Goal: Find contact information: Find contact information

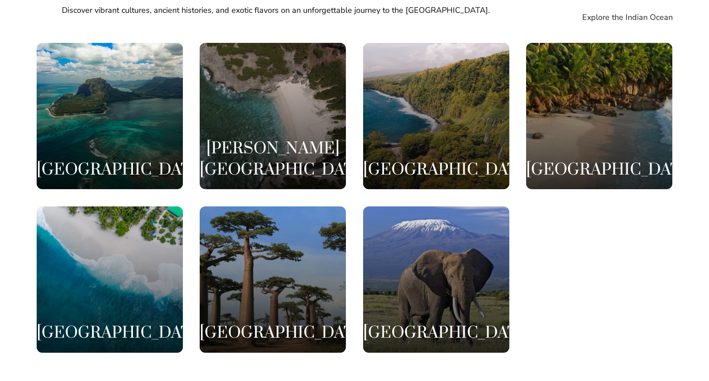
scroll to position [1851, 0]
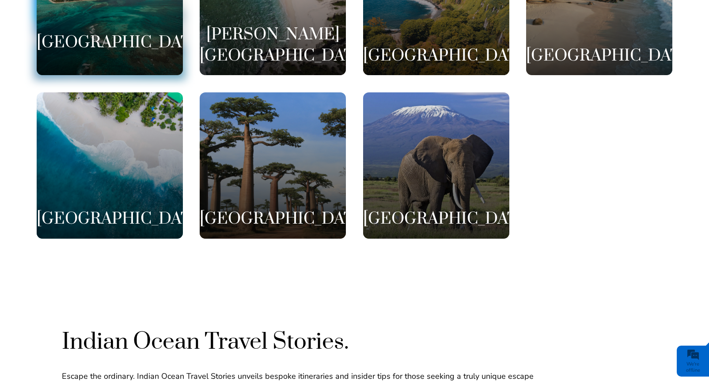
click at [151, 46] on div "[GEOGRAPHIC_DATA]" at bounding box center [110, 2] width 146 height 146
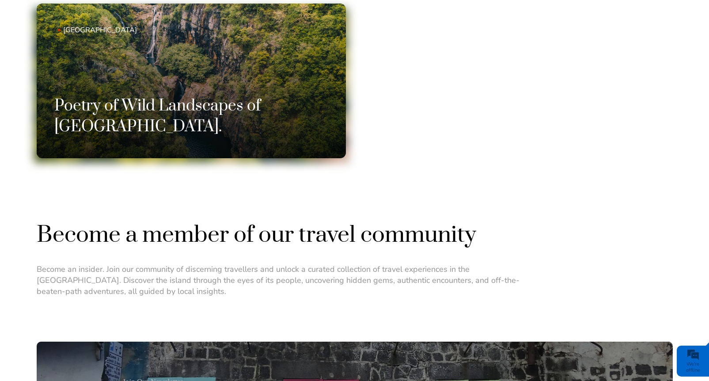
scroll to position [654, 0]
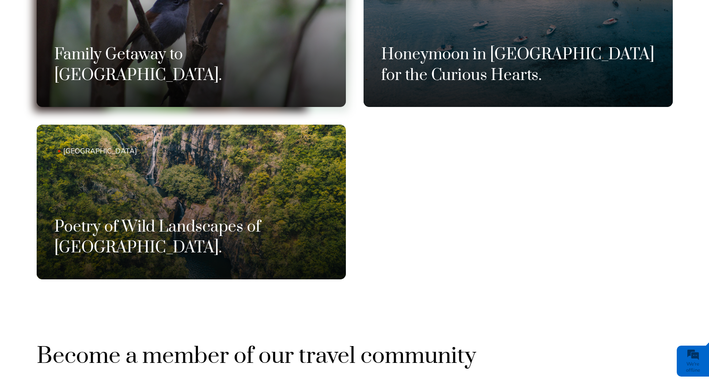
click at [229, 74] on h3 "Family Getaway to [GEOGRAPHIC_DATA]." at bounding box center [191, 65] width 274 height 41
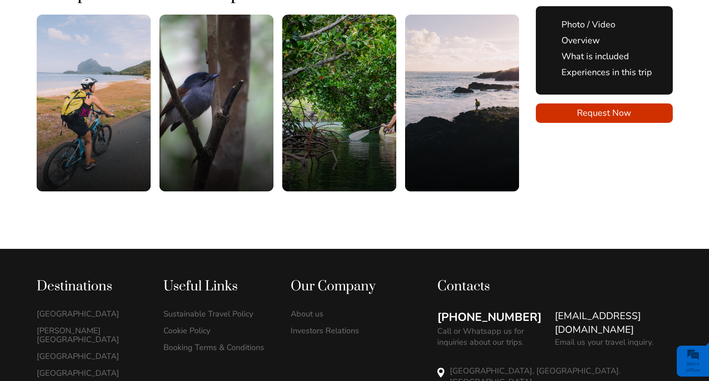
scroll to position [1614, 0]
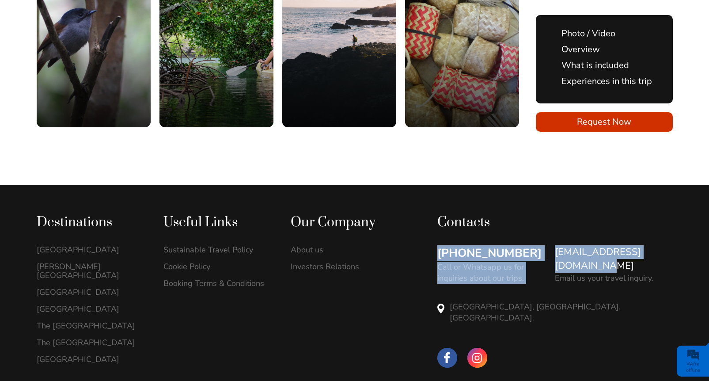
drag, startPoint x: 540, startPoint y: 196, endPoint x: 670, endPoint y: 196, distance: 130.3
click at [670, 245] on div "[PHONE_NUMBER] Call or Whatsapp us for inquiries about our trips. [EMAIL_ADDRES…" at bounding box center [554, 296] width 235 height 102
click at [671, 245] on div "[EMAIL_ADDRESS][DOMAIN_NAME] Email us your travel inquiry." at bounding box center [613, 264] width 117 height 38
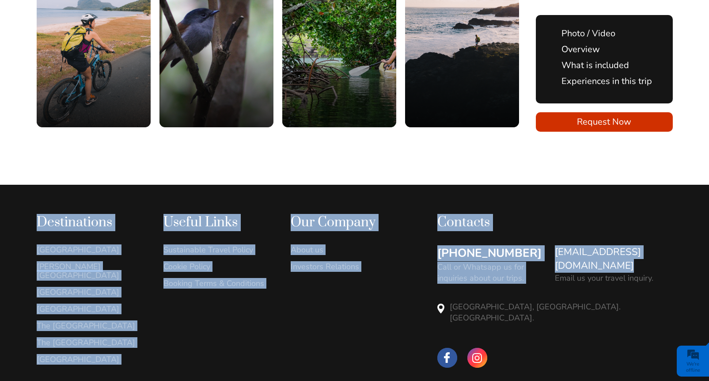
drag, startPoint x: 697, startPoint y: 195, endPoint x: 684, endPoint y: 194, distance: 12.8
click at [684, 194] on div "Destinations [GEOGRAPHIC_DATA] [PERSON_NAME][GEOGRAPHIC_DATA]" at bounding box center [354, 315] width 709 height 261
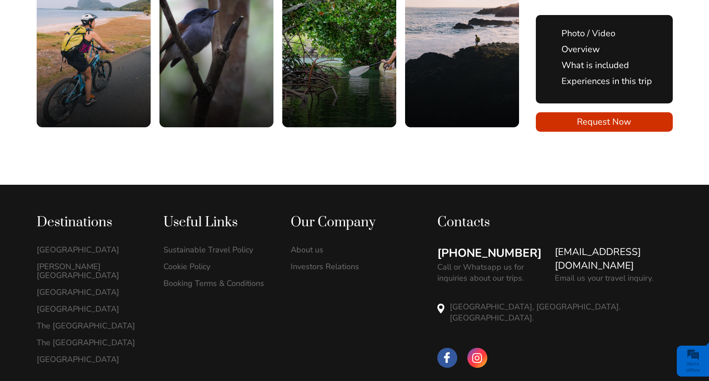
click at [677, 206] on div "Destinations [GEOGRAPHIC_DATA] [PERSON_NAME][GEOGRAPHIC_DATA]" at bounding box center [354, 315] width 709 height 261
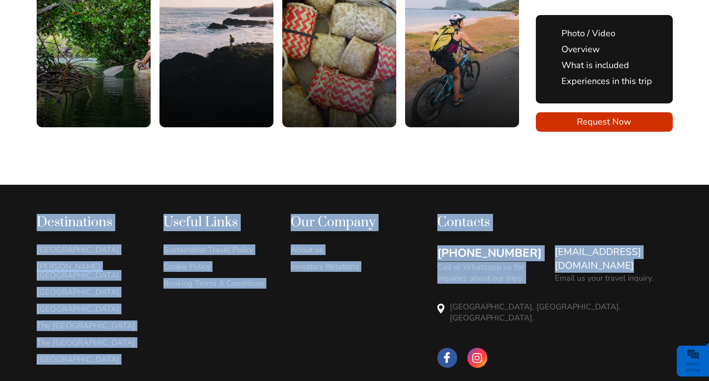
drag, startPoint x: 692, startPoint y: 196, endPoint x: 685, endPoint y: 196, distance: 7.1
click at [685, 196] on div "Destinations [GEOGRAPHIC_DATA] [PERSON_NAME][GEOGRAPHIC_DATA]" at bounding box center [354, 315] width 709 height 261
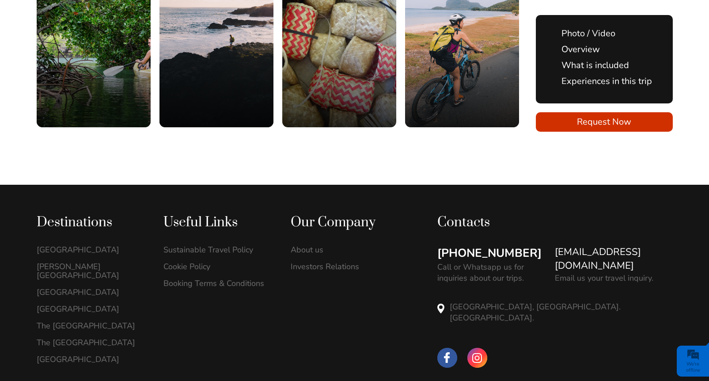
drag, startPoint x: 666, startPoint y: 212, endPoint x: 569, endPoint y: 202, distance: 97.7
click at [666, 245] on div "[EMAIL_ADDRESS][DOMAIN_NAME] Email us your travel inquiry." at bounding box center [613, 264] width 117 height 38
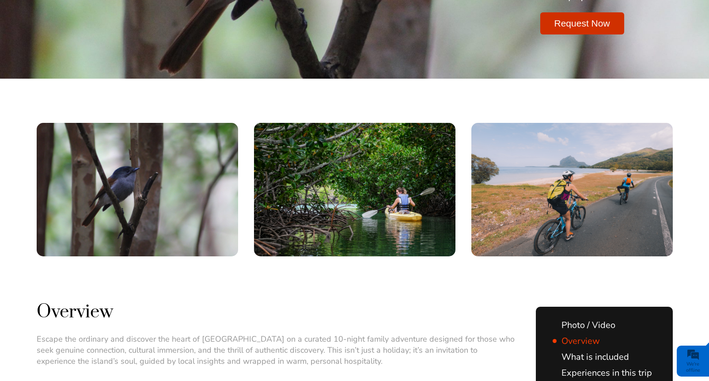
scroll to position [0, 0]
